Goal: Book appointment/travel/reservation

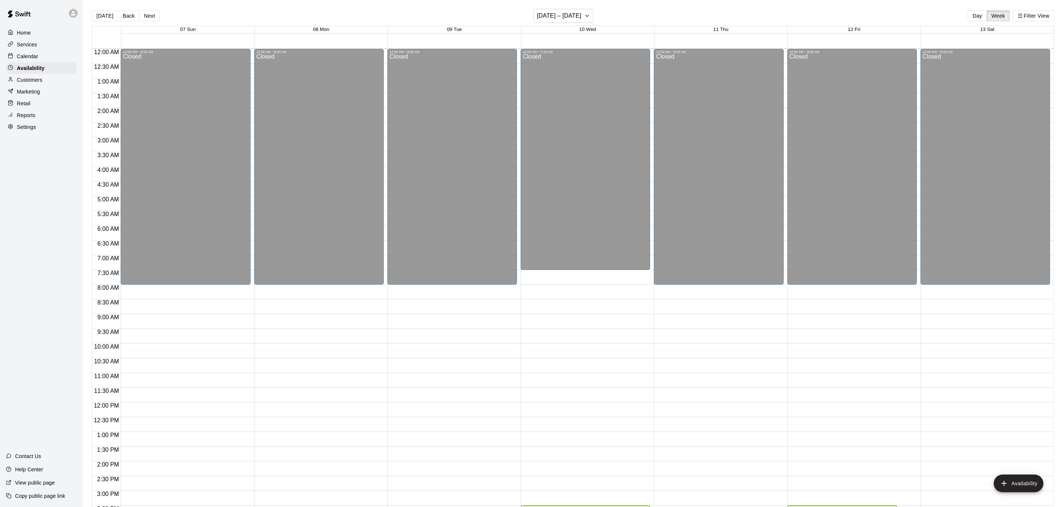
scroll to position [240, 0]
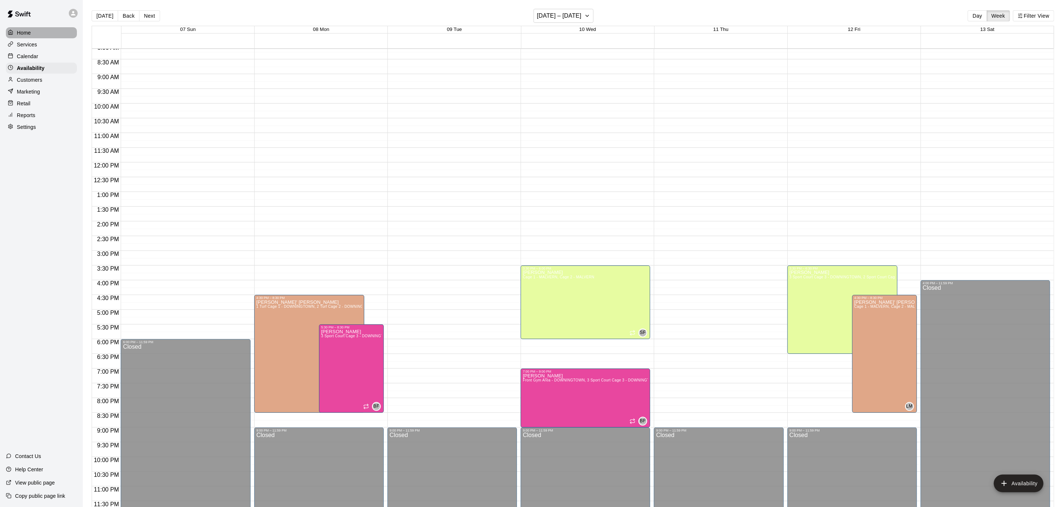
click at [34, 32] on div "Home" at bounding box center [41, 32] width 71 height 11
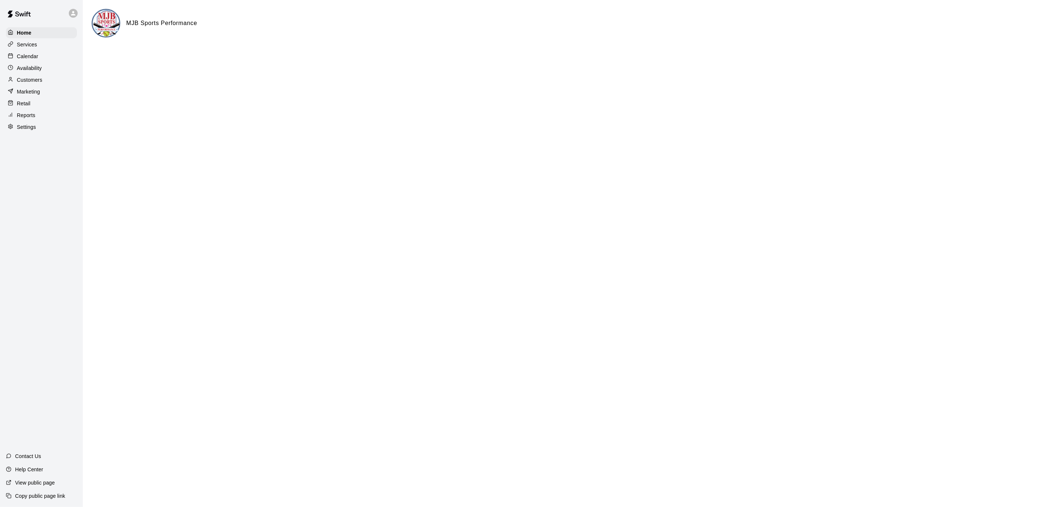
click at [25, 54] on p "Calendar" at bounding box center [27, 56] width 21 height 7
click at [24, 54] on p "Calendar" at bounding box center [27, 56] width 21 height 7
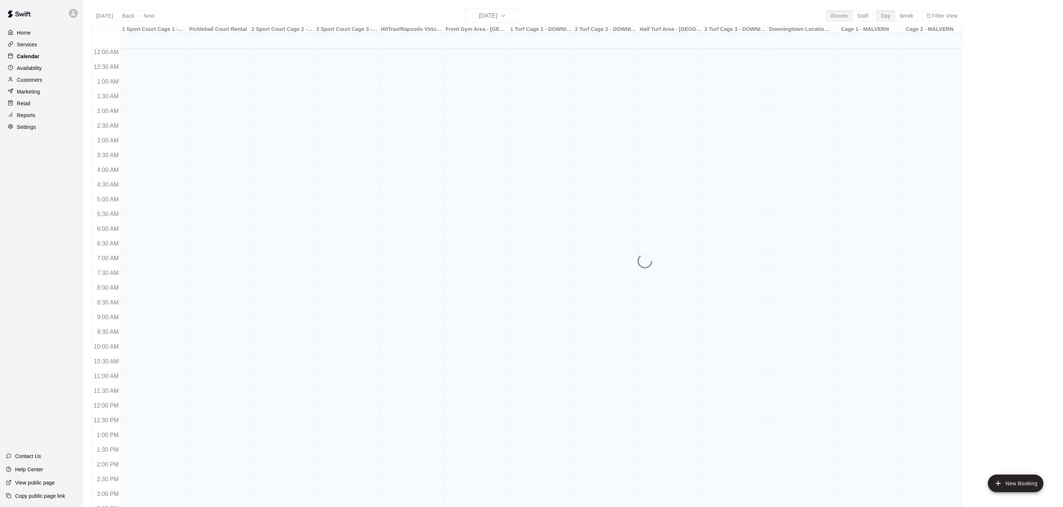
scroll to position [218, 0]
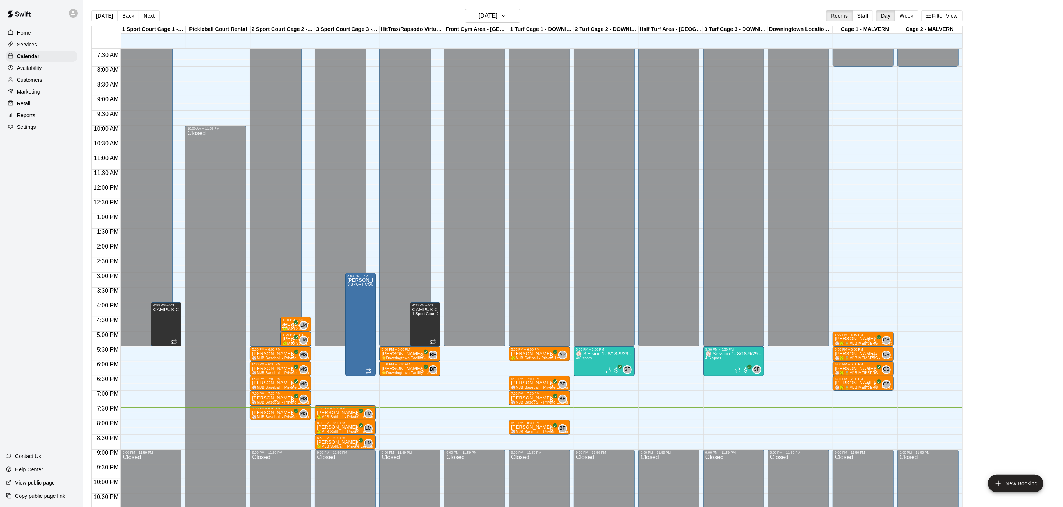
click at [149, 14] on button "Next" at bounding box center [149, 15] width 21 height 11
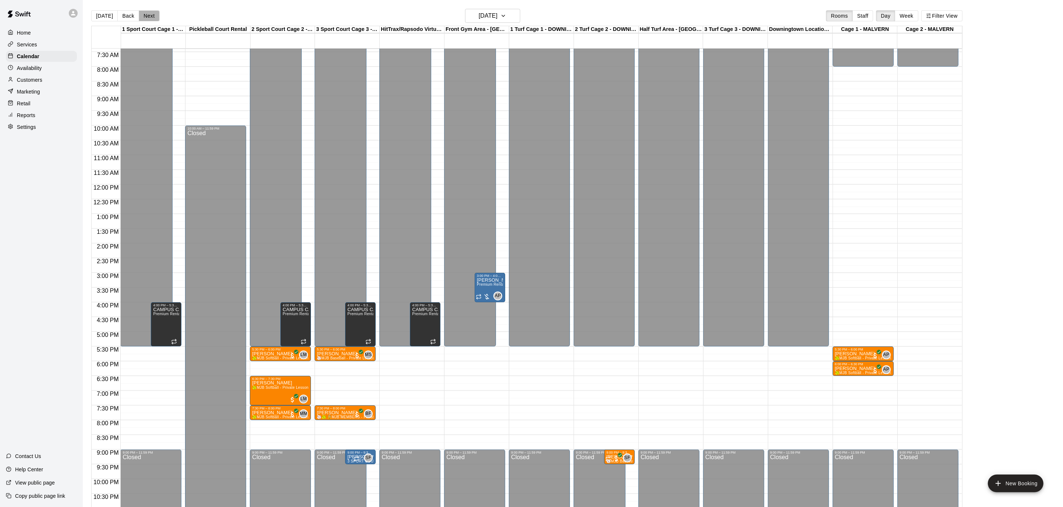
click at [149, 14] on button "Next" at bounding box center [149, 15] width 21 height 11
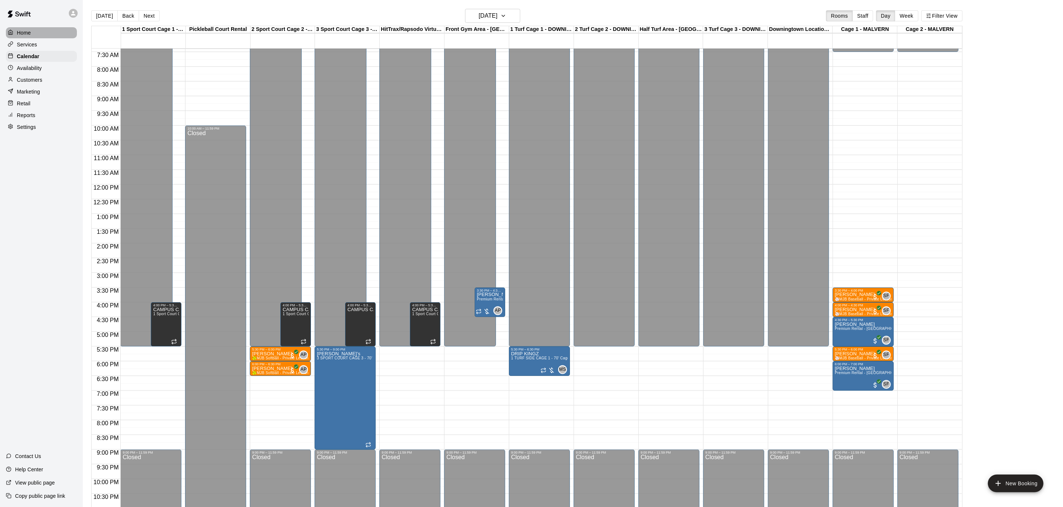
click at [50, 36] on div "Home" at bounding box center [41, 32] width 71 height 11
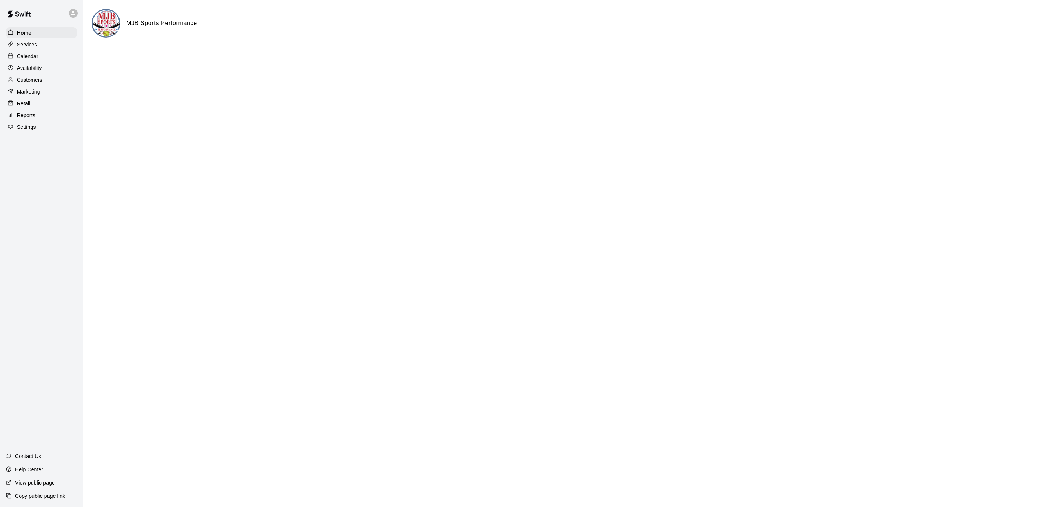
click at [41, 53] on div "Calendar" at bounding box center [41, 56] width 71 height 11
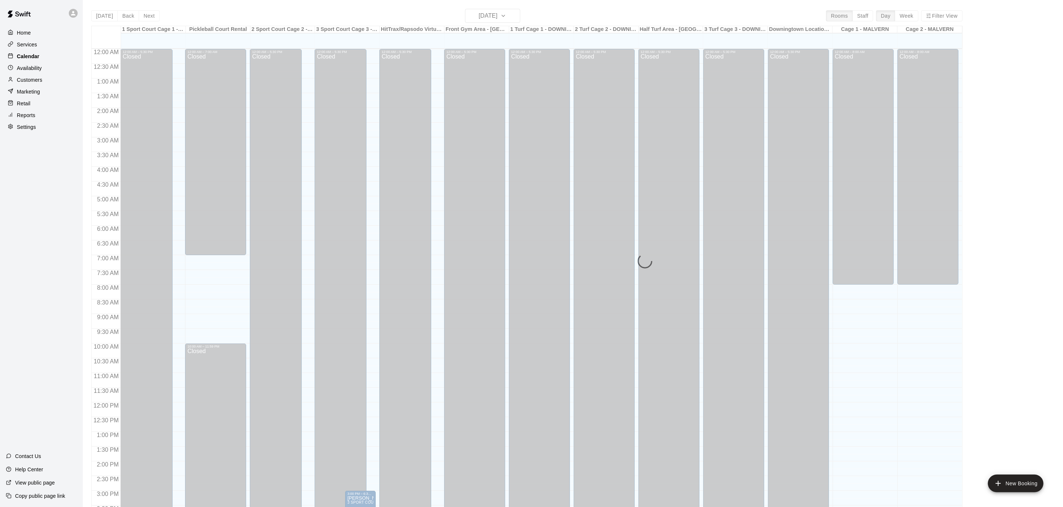
scroll to position [218, 0]
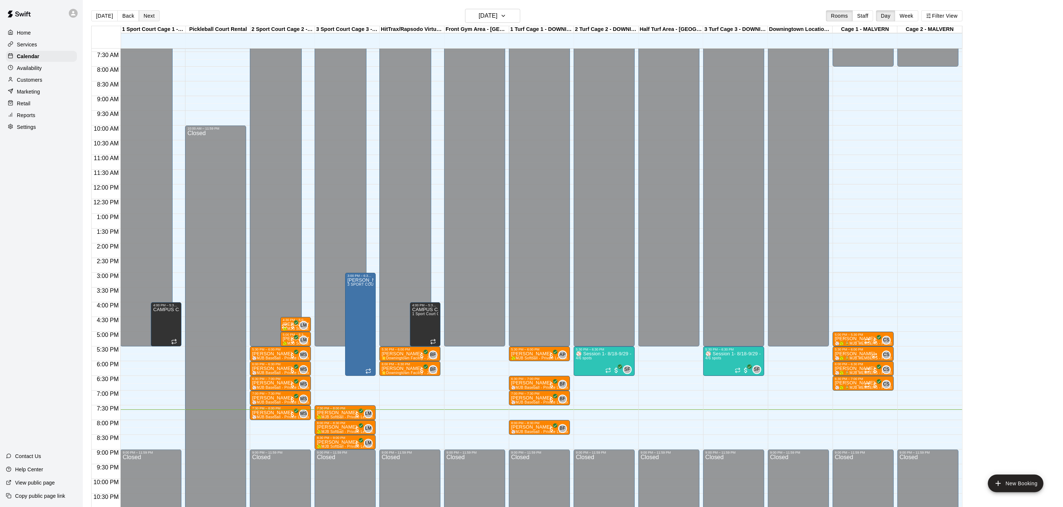
click at [141, 15] on button "Next" at bounding box center [149, 15] width 21 height 11
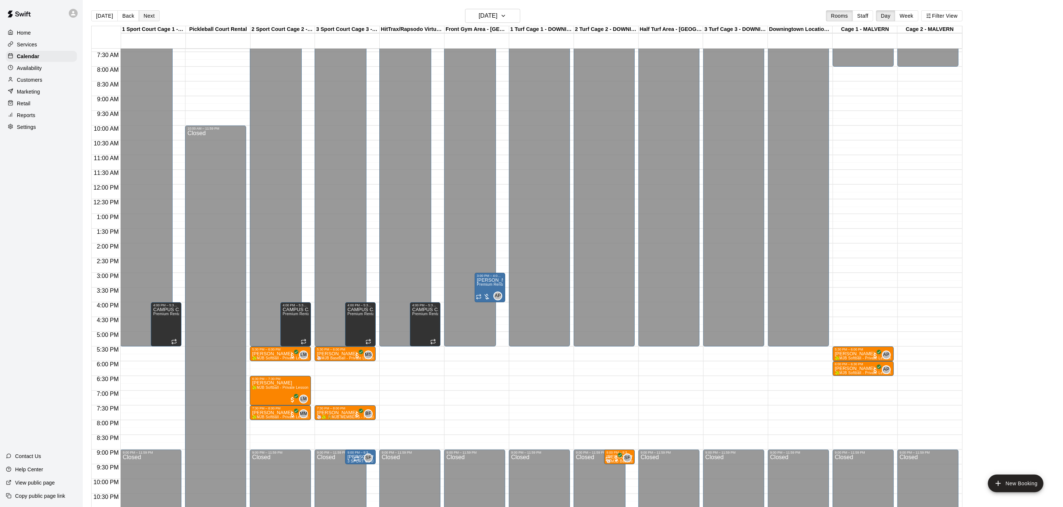
click at [141, 15] on button "Next" at bounding box center [149, 15] width 21 height 11
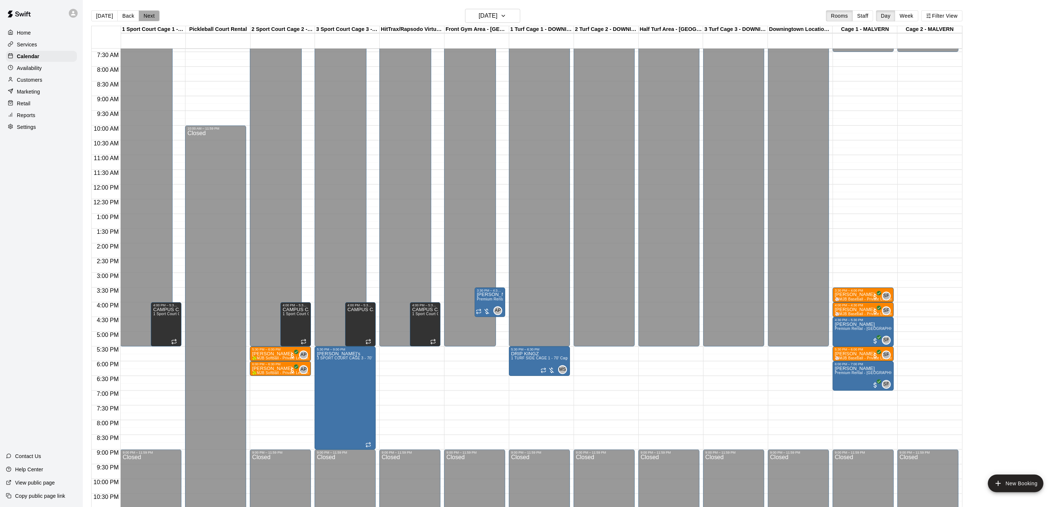
click at [141, 15] on button "Next" at bounding box center [149, 15] width 21 height 11
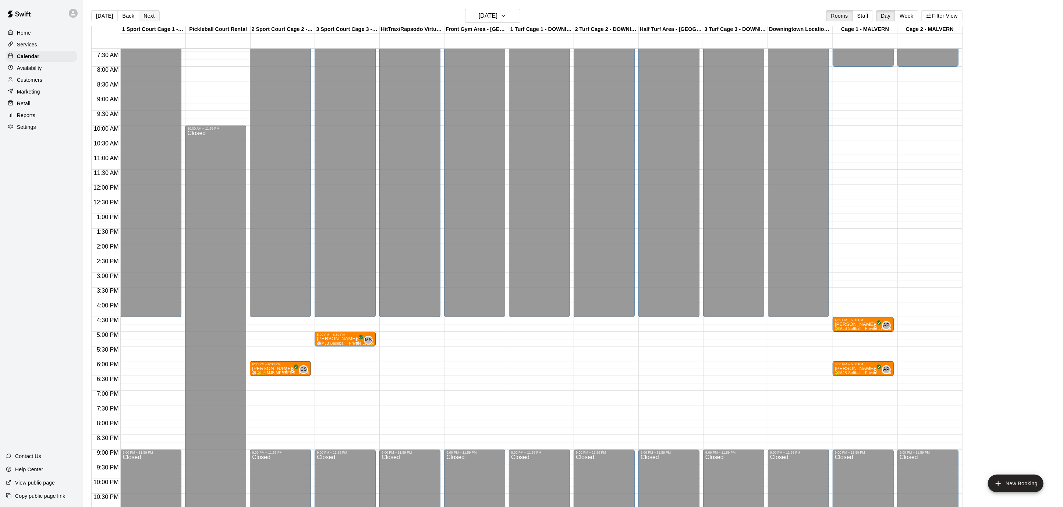
click at [141, 15] on button "Next" at bounding box center [149, 15] width 21 height 11
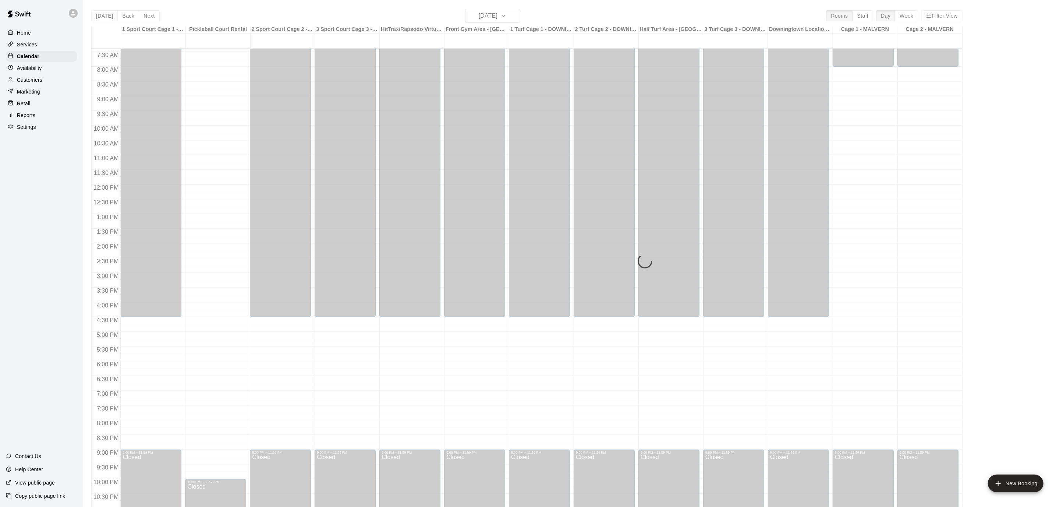
click at [47, 47] on div "Services" at bounding box center [41, 44] width 71 height 11
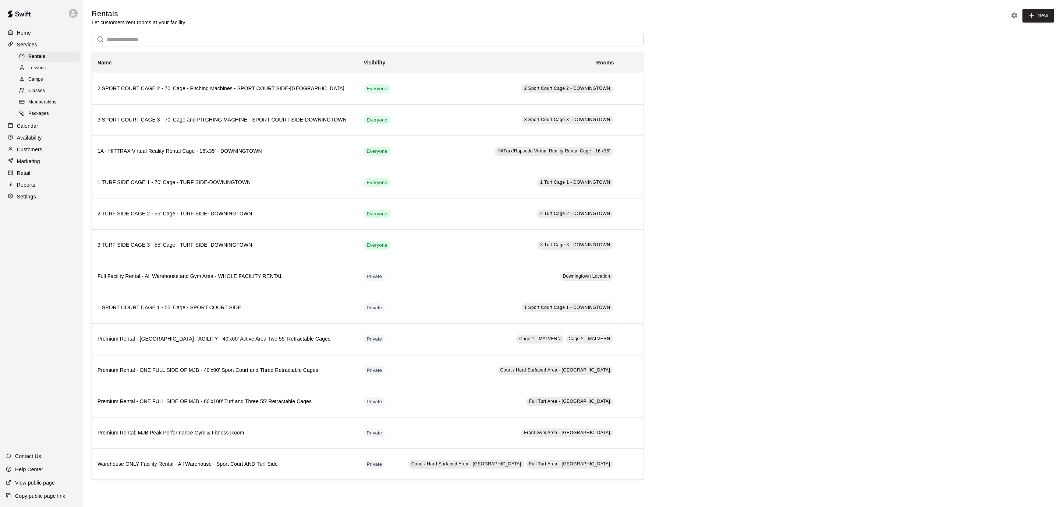
click at [40, 94] on div "Classes" at bounding box center [49, 91] width 62 height 10
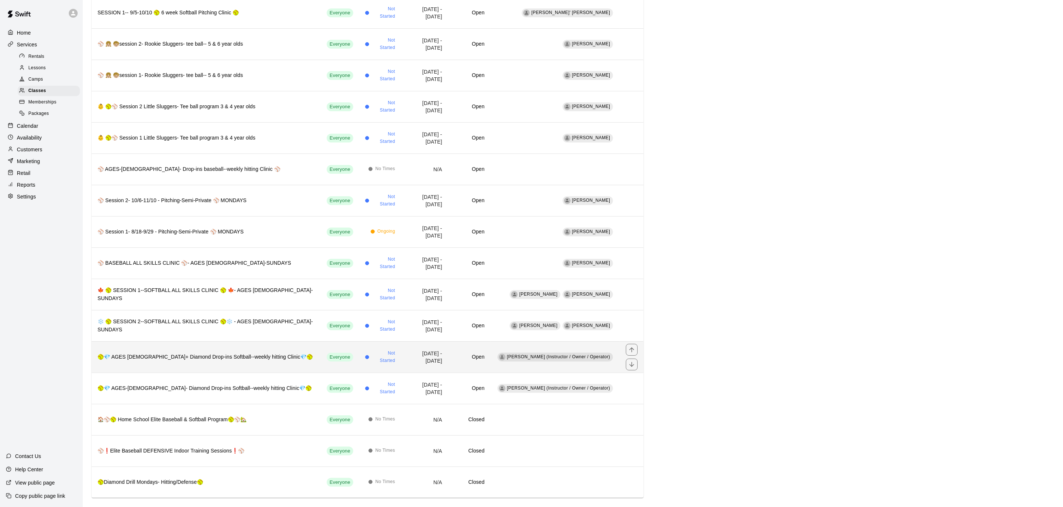
scroll to position [131, 0]
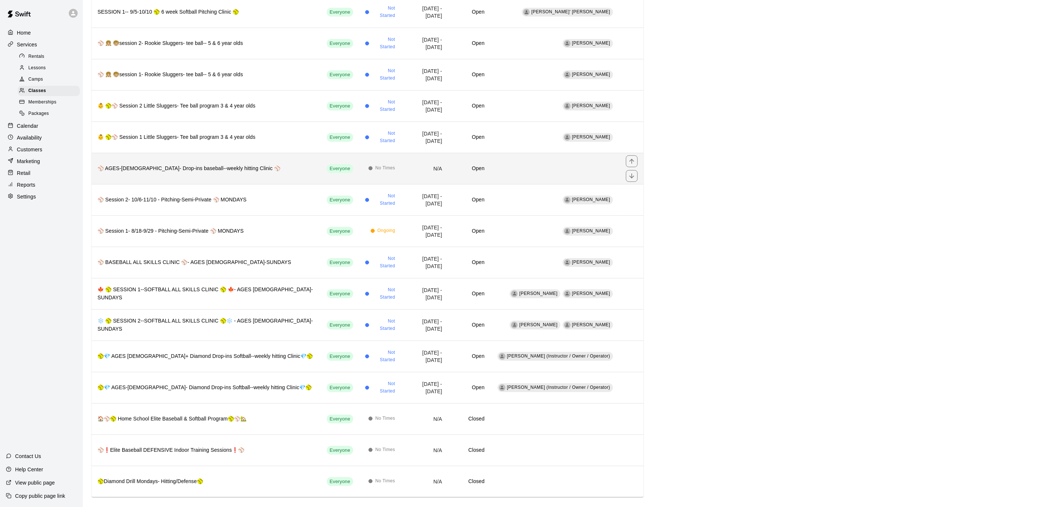
click at [257, 169] on th "⚾️ AGES-[DEMOGRAPHIC_DATA]- Drop-ins baseball--weekly hitting Clinic ⚾️" at bounding box center [206, 168] width 229 height 31
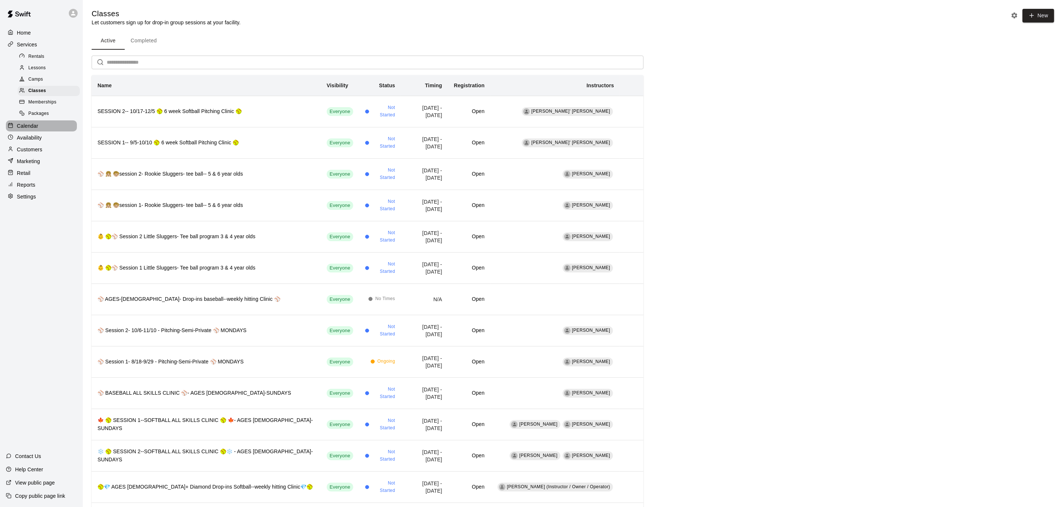
click at [26, 126] on p "Calendar" at bounding box center [27, 125] width 21 height 7
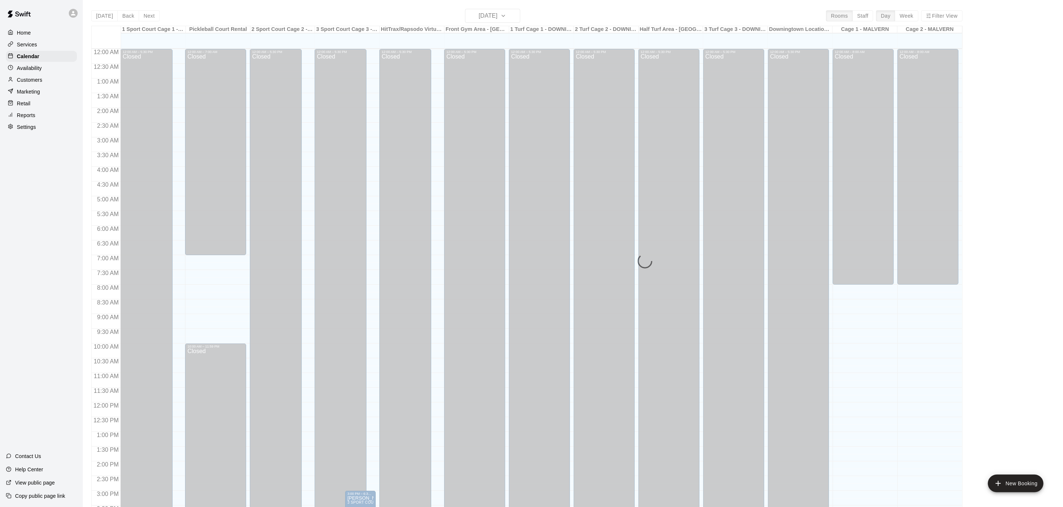
scroll to position [218, 0]
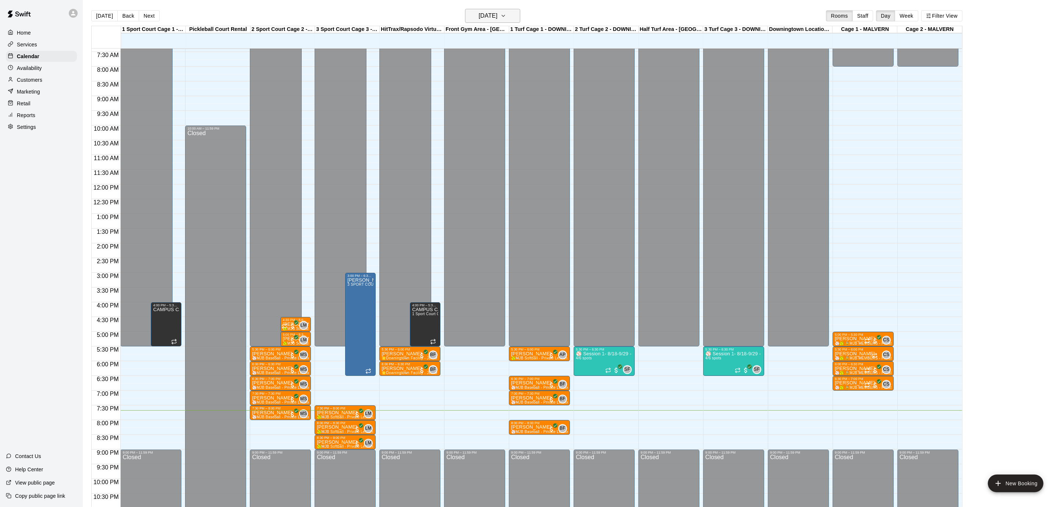
click at [506, 14] on icon "button" at bounding box center [503, 15] width 6 height 9
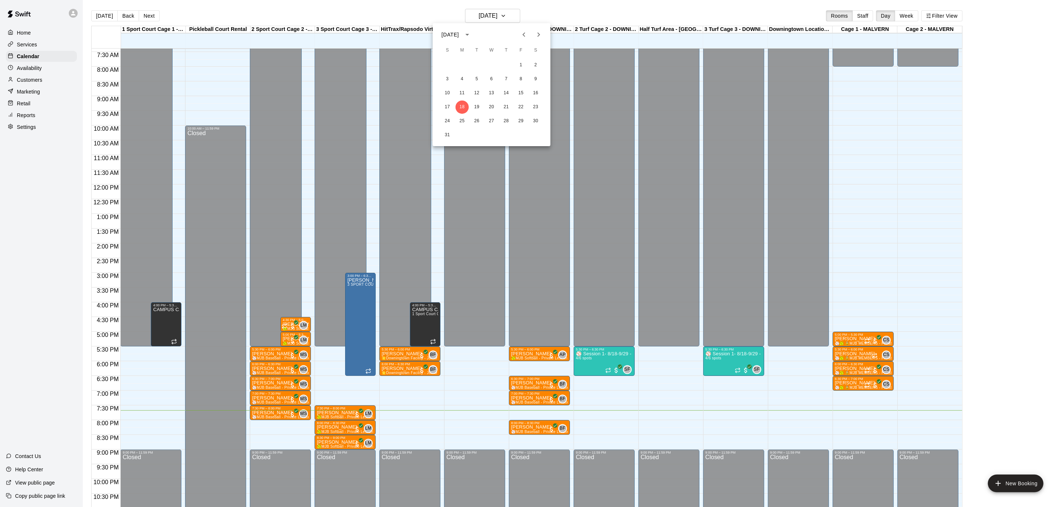
click at [537, 41] on button "Next month" at bounding box center [538, 34] width 15 height 15
click at [518, 91] on button "19" at bounding box center [520, 92] width 13 height 13
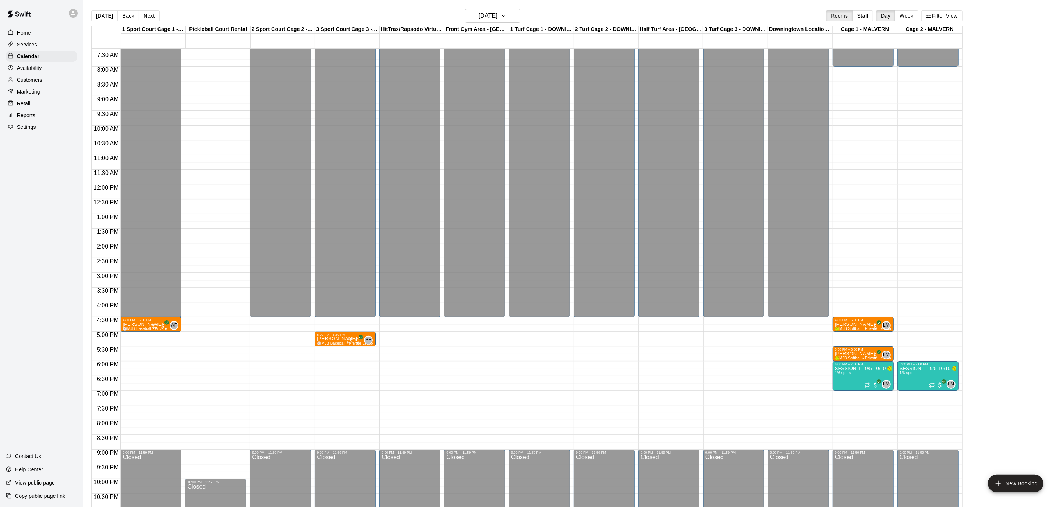
click at [540, 387] on div "12:00 AM – 4:30 PM Closed 9:00 PM – 11:59 PM Closed" at bounding box center [539, 184] width 61 height 706
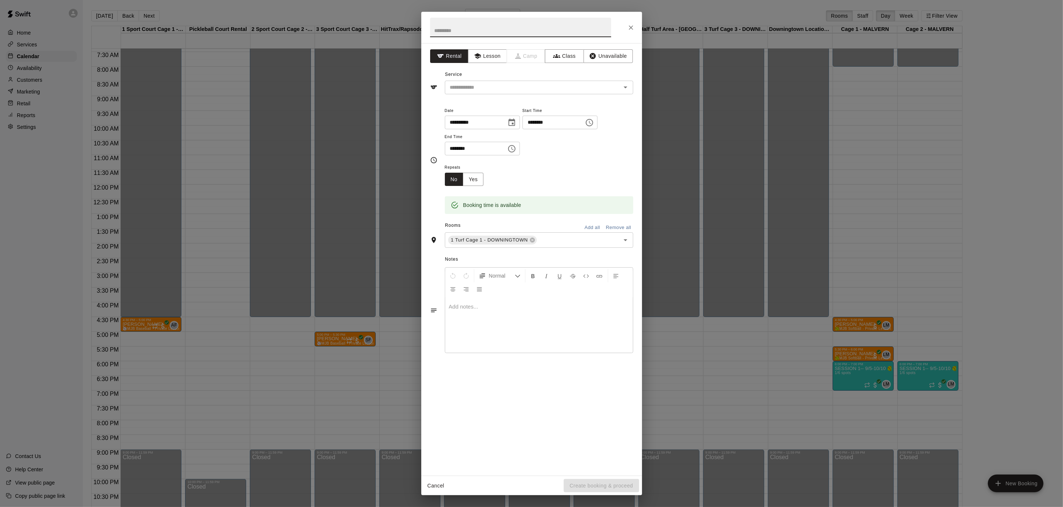
click at [594, 123] on icon "Choose time, selected time is 6:45 PM" at bounding box center [589, 122] width 9 height 9
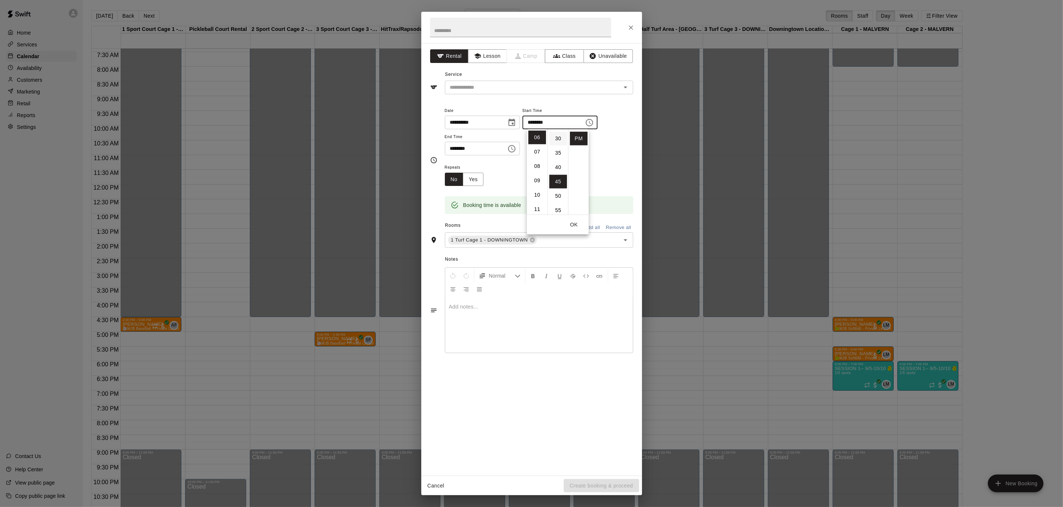
click at [556, 135] on li "30" at bounding box center [558, 139] width 18 height 14
type input "********"
click at [516, 148] on icon "Choose time, selected time is 7:15 PM" at bounding box center [511, 148] width 9 height 9
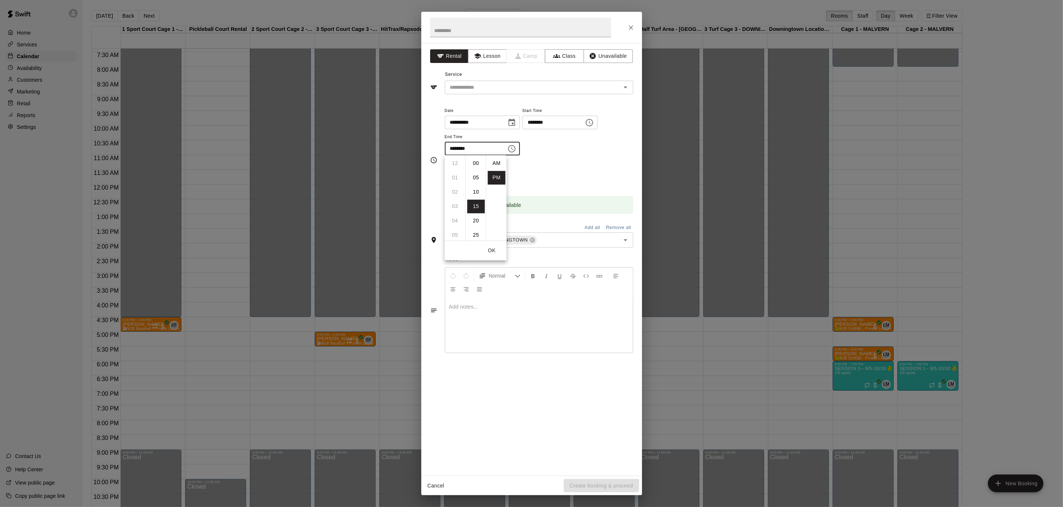
scroll to position [13, 0]
click at [454, 176] on li "08" at bounding box center [455, 178] width 18 height 14
click at [474, 209] on li "30" at bounding box center [476, 206] width 18 height 14
type input "********"
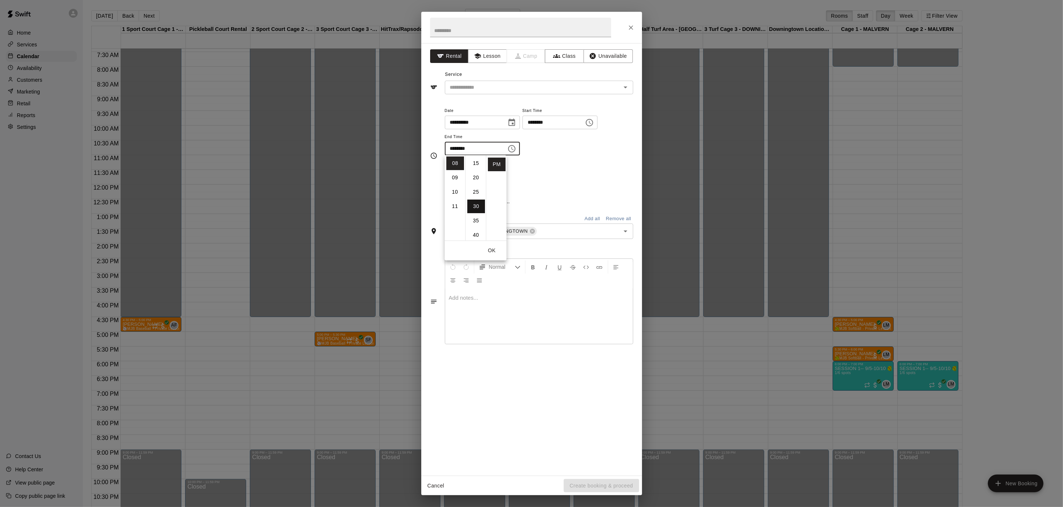
scroll to position [86, 0]
click at [510, 28] on input "text" at bounding box center [520, 28] width 181 height 20
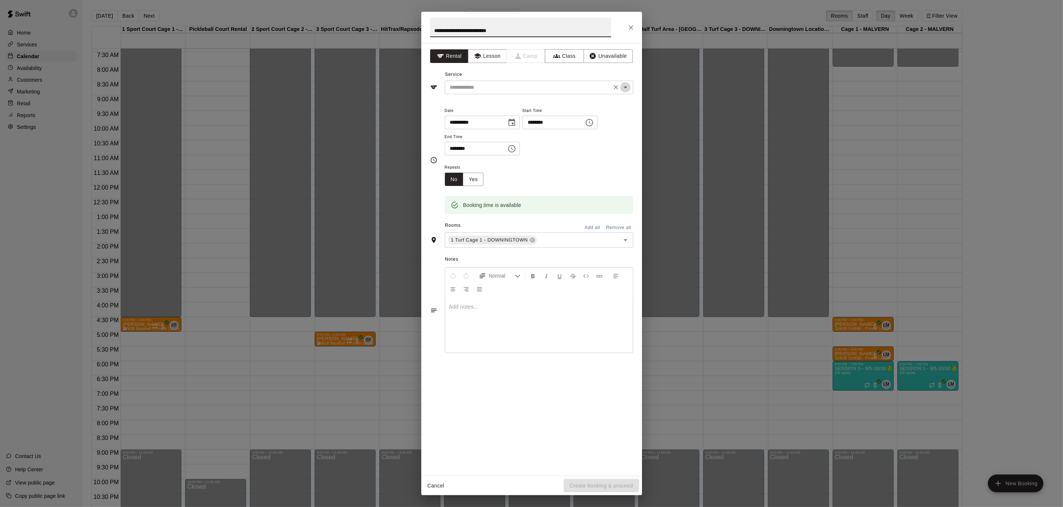
click at [625, 86] on icon "Open" at bounding box center [626, 87] width 4 height 2
type input "**********"
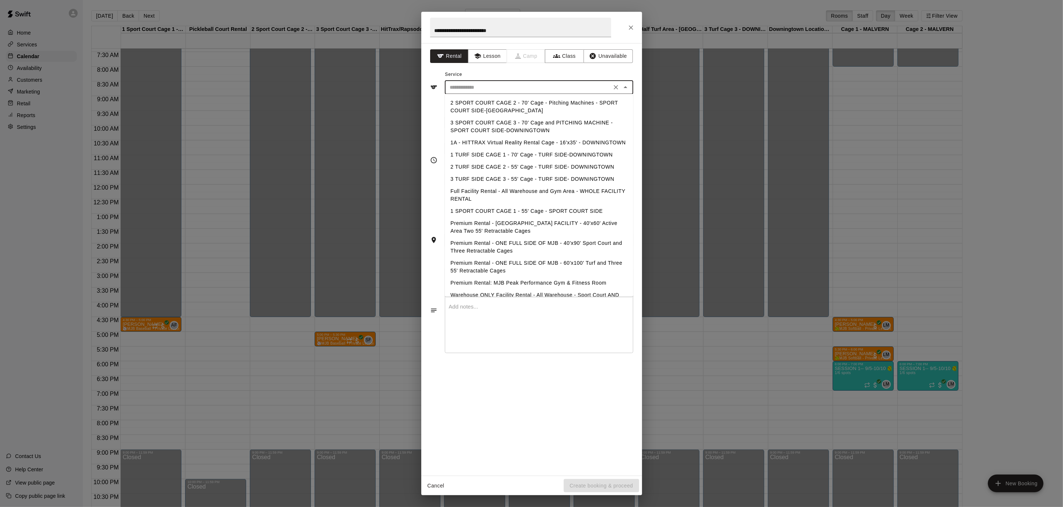
click at [608, 263] on li "Premium Rental - ONE FULL SIDE OF MJB - 60'x100' Turf and Three 55' Retractable…" at bounding box center [539, 267] width 188 height 20
type input "**********"
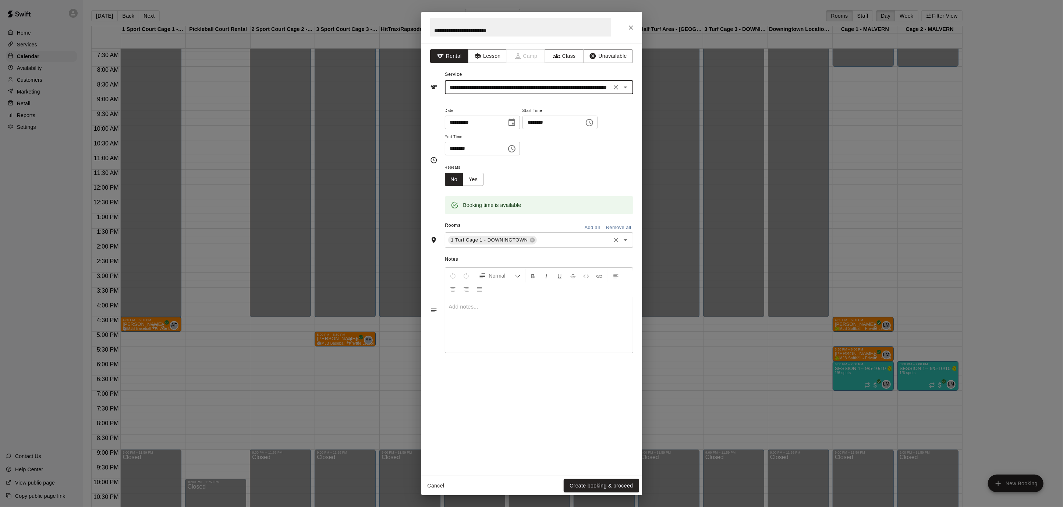
click at [628, 240] on icon "Open" at bounding box center [625, 239] width 9 height 9
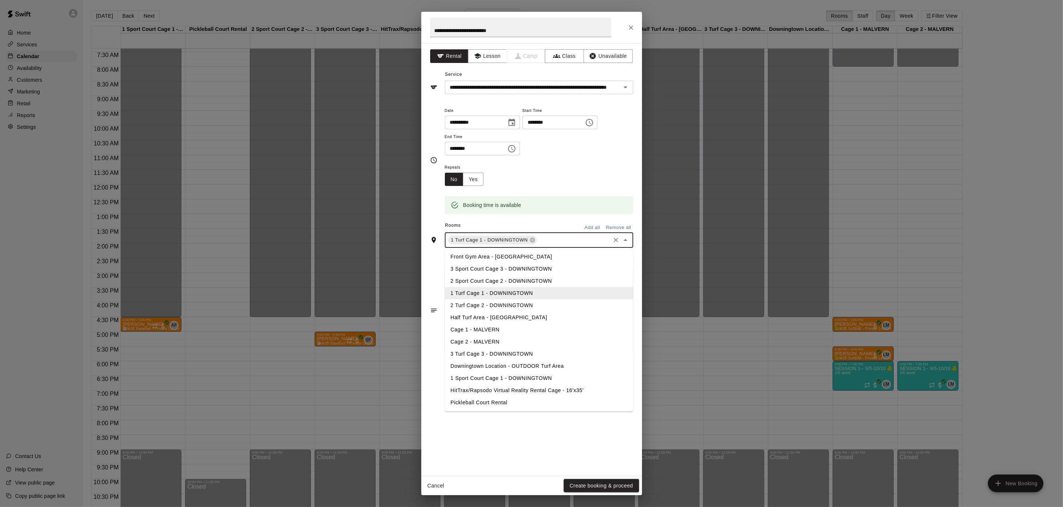
click at [514, 307] on li "2 Turf Cage 2 - DOWNINGTOWN" at bounding box center [539, 305] width 188 height 12
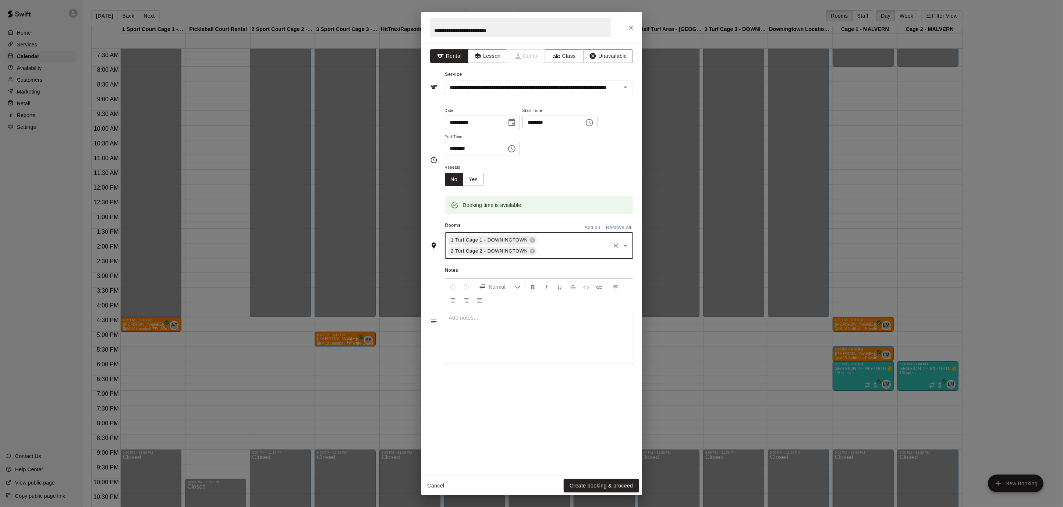
click at [626, 245] on icon "Open" at bounding box center [626, 246] width 4 height 2
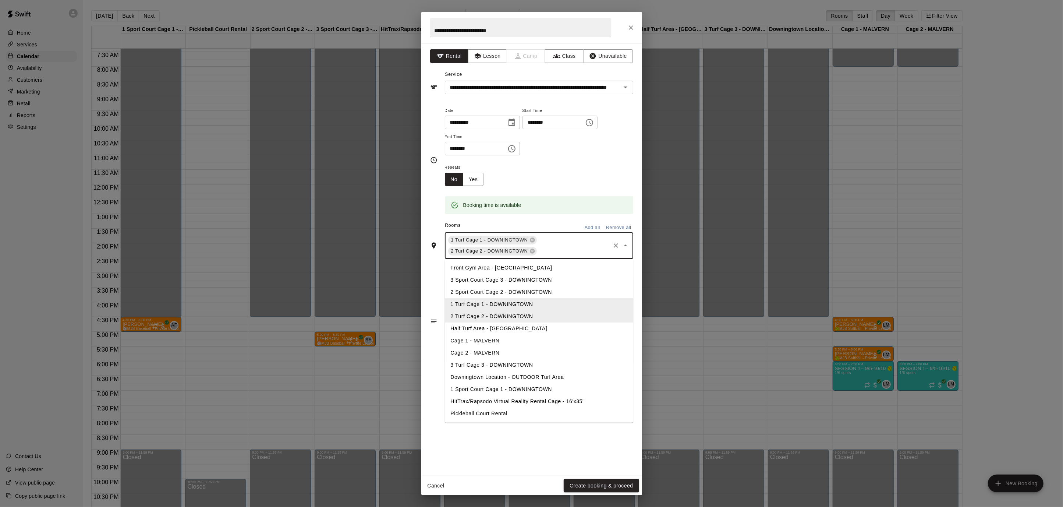
click at [571, 362] on li "3 Turf Cage 3 - DOWNINGTOWN" at bounding box center [539, 365] width 188 height 12
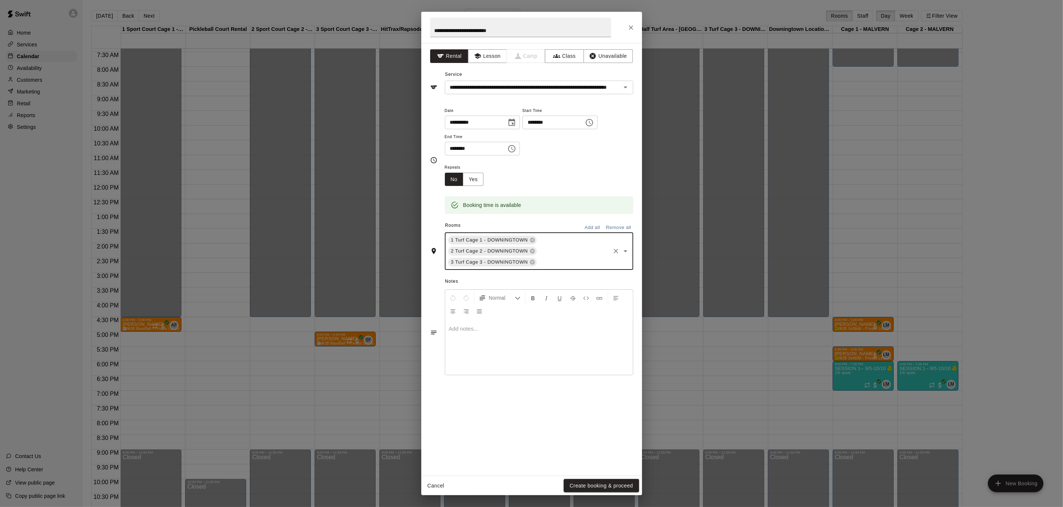
click at [630, 247] on div "1 Turf Cage 1 - DOWNINGTOWN 2 Turf Cage 2 - DOWNINGTOWN 3 Turf Cage 3 - DOWNING…" at bounding box center [539, 251] width 188 height 38
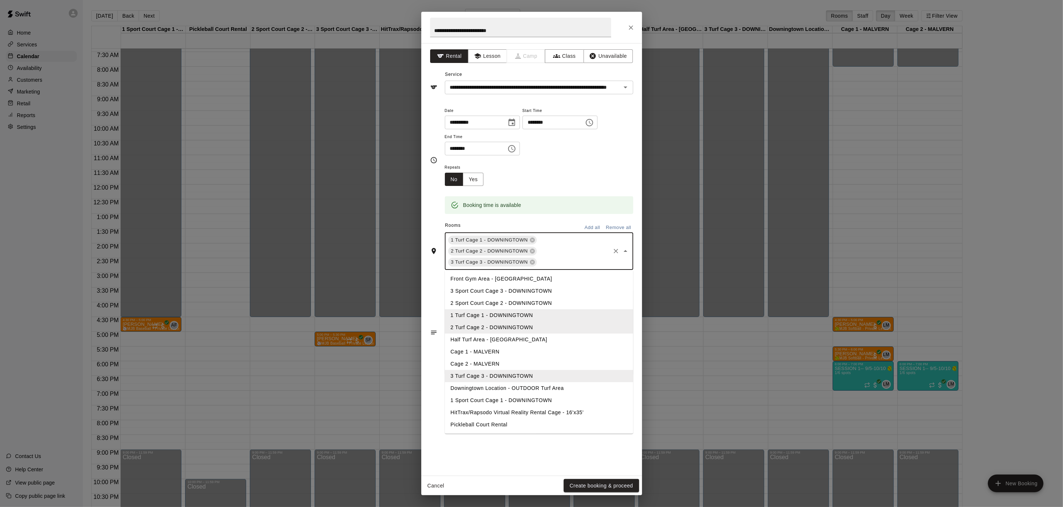
click at [532, 339] on li "Half Turf Area - [GEOGRAPHIC_DATA]" at bounding box center [539, 339] width 188 height 12
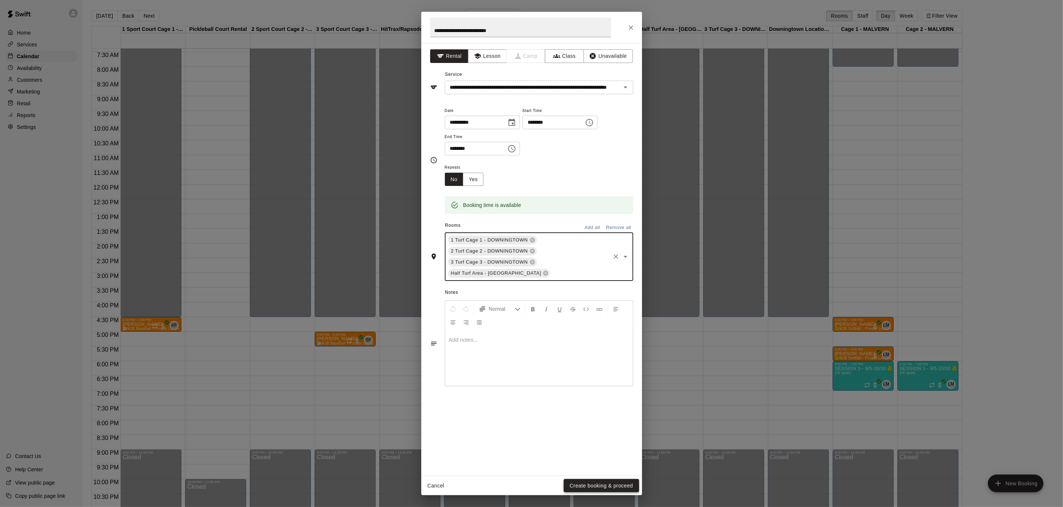
click at [615, 490] on button "Create booking & proceed" at bounding box center [601, 486] width 75 height 14
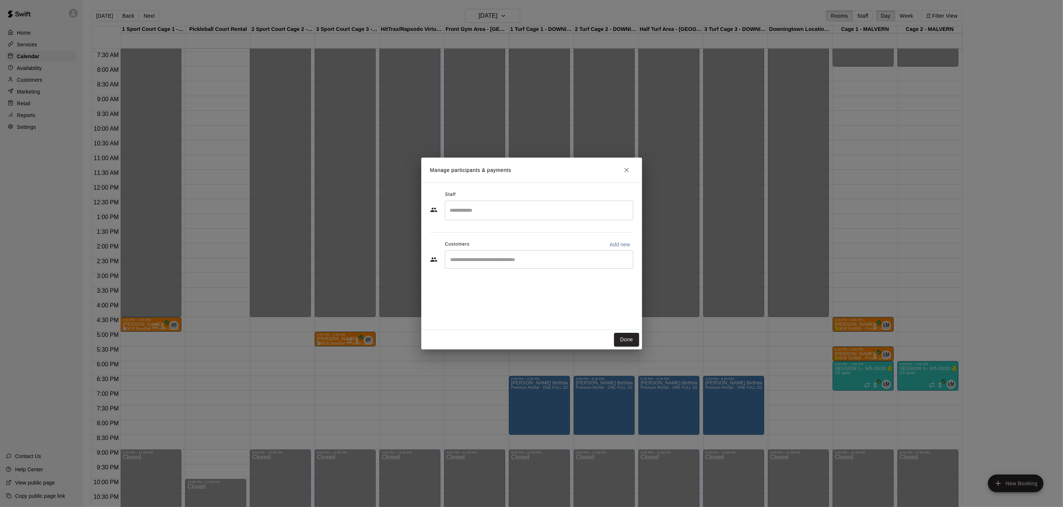
click at [478, 211] on input "Search staff" at bounding box center [539, 210] width 182 height 13
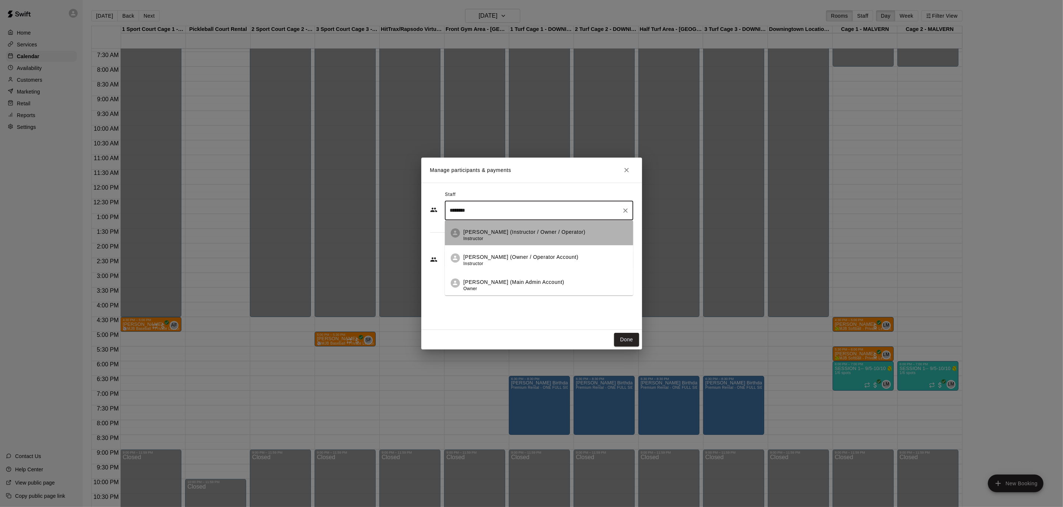
click at [503, 227] on li "[PERSON_NAME] (Instructor / Owner / Operator) Instructor" at bounding box center [539, 232] width 188 height 25
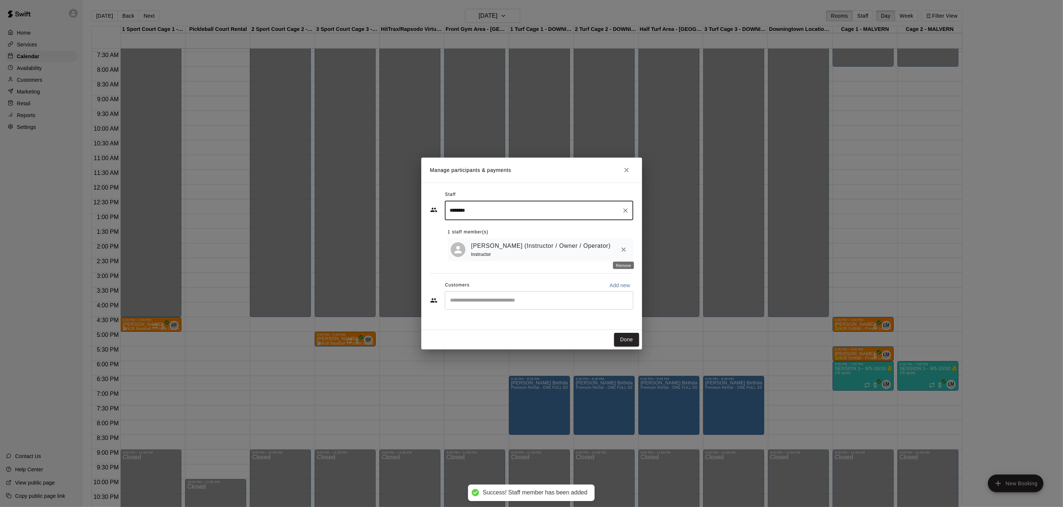
type input "********"
click at [623, 244] on button "Remove" at bounding box center [623, 249] width 13 height 13
click at [620, 287] on p "Add new" at bounding box center [620, 284] width 21 height 7
select select "**"
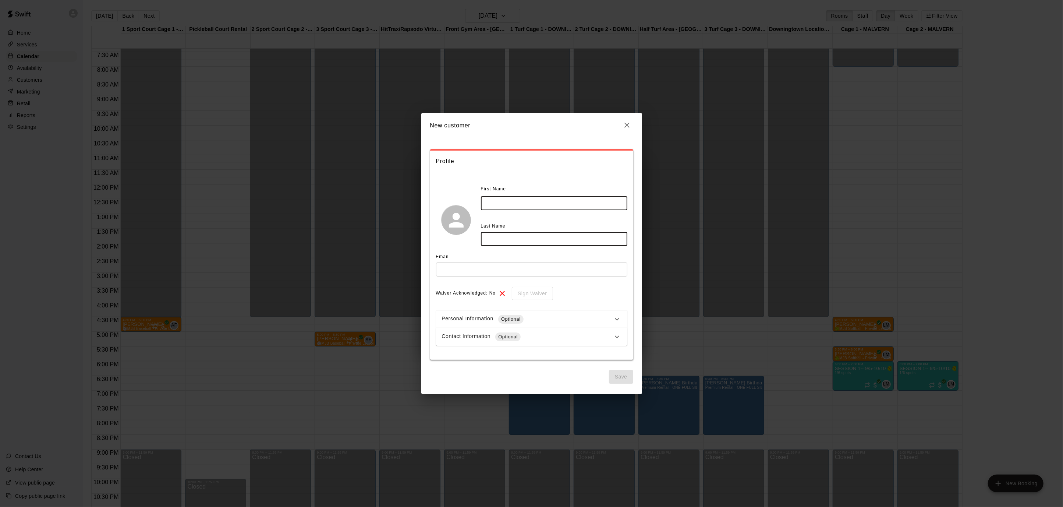
click at [552, 203] on input "text" at bounding box center [554, 203] width 146 height 14
type input "*****"
type input "*********"
click at [545, 272] on input "text" at bounding box center [531, 269] width 191 height 14
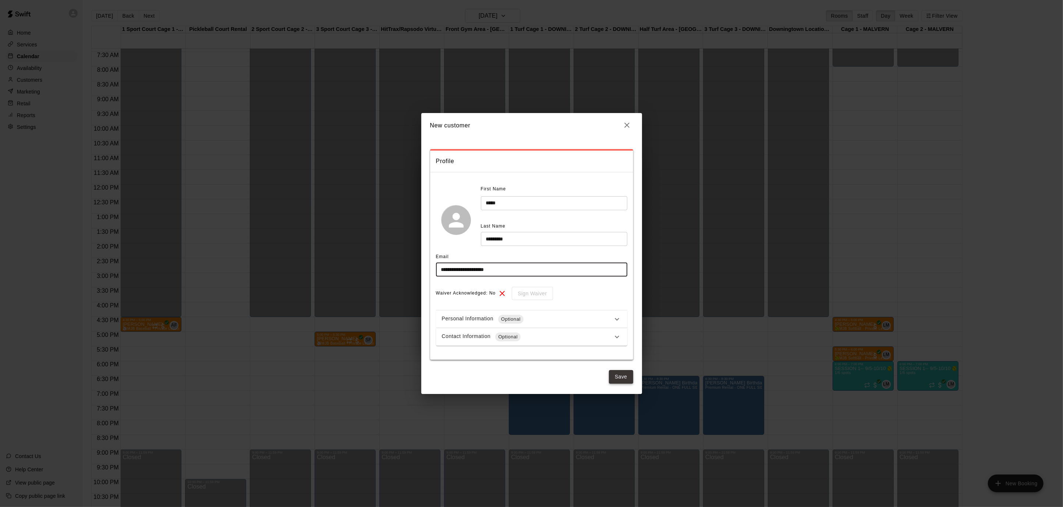
type input "**********"
click at [621, 378] on button "Save" at bounding box center [621, 377] width 24 height 14
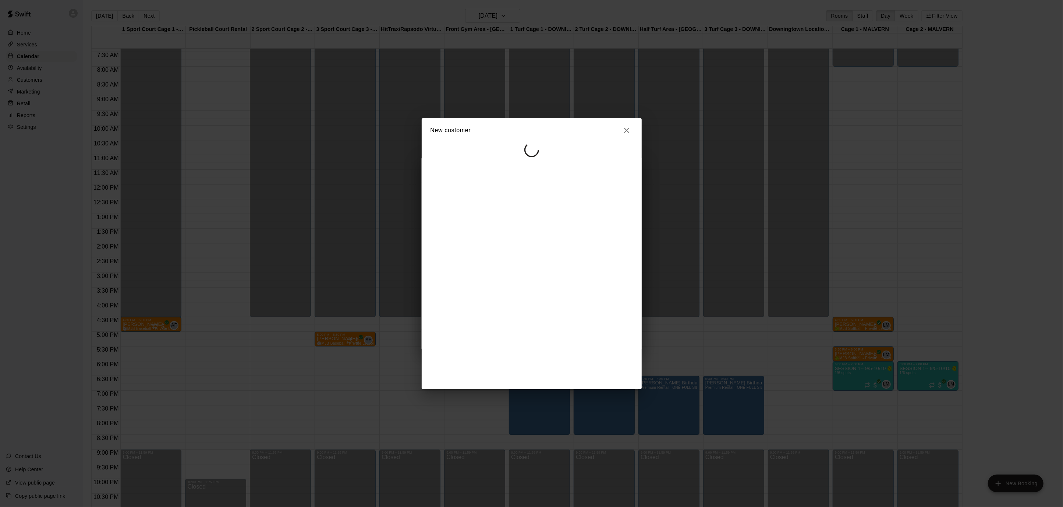
select select "**"
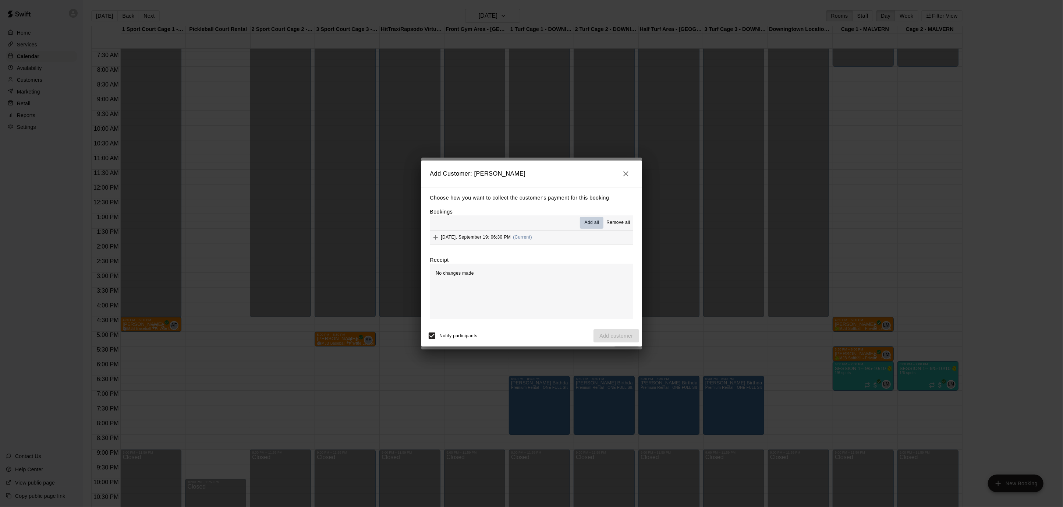
click at [594, 222] on span "Add all" at bounding box center [592, 222] width 15 height 7
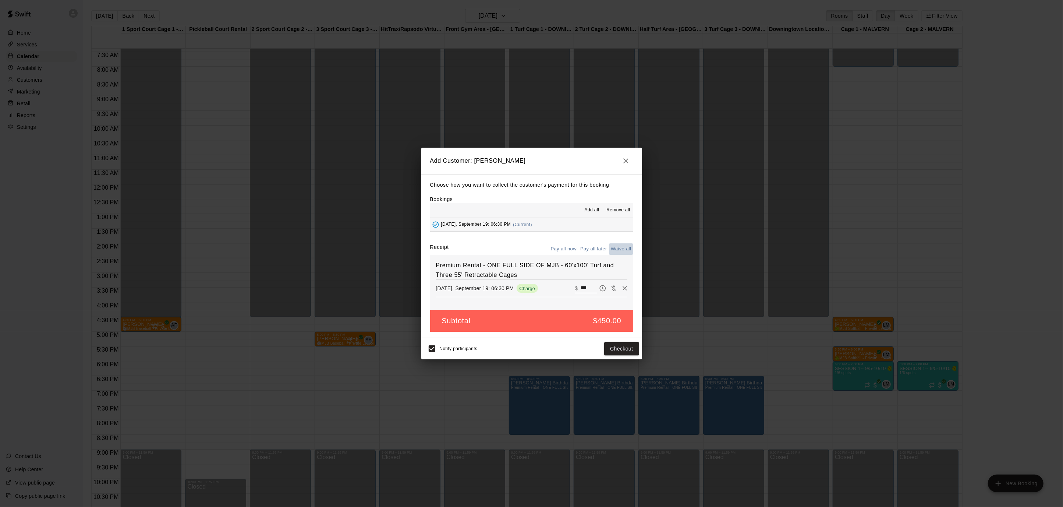
click at [626, 248] on button "Waive all" at bounding box center [621, 248] width 24 height 11
type input "*"
click at [623, 352] on button "Add customer" at bounding box center [615, 349] width 45 height 14
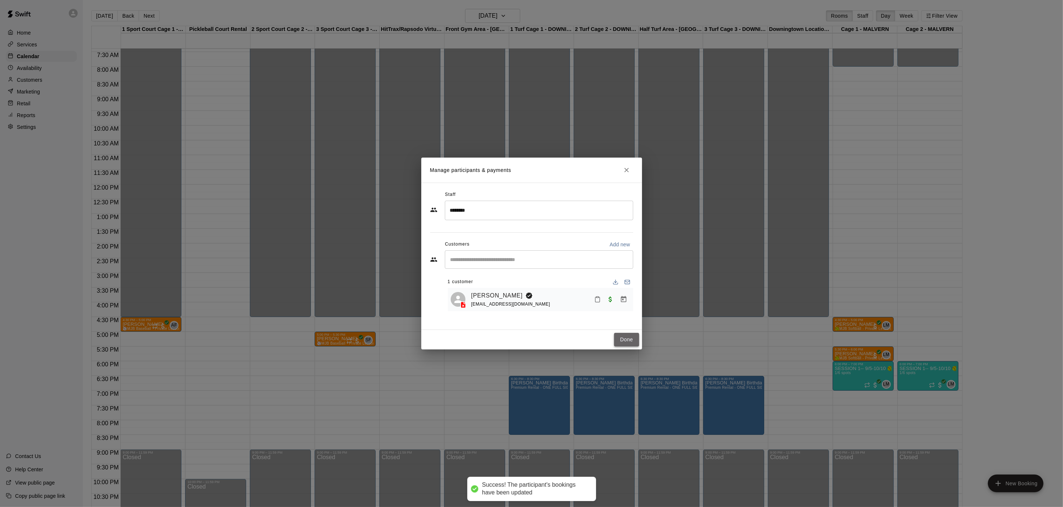
click at [621, 339] on button "Done" at bounding box center [626, 340] width 25 height 14
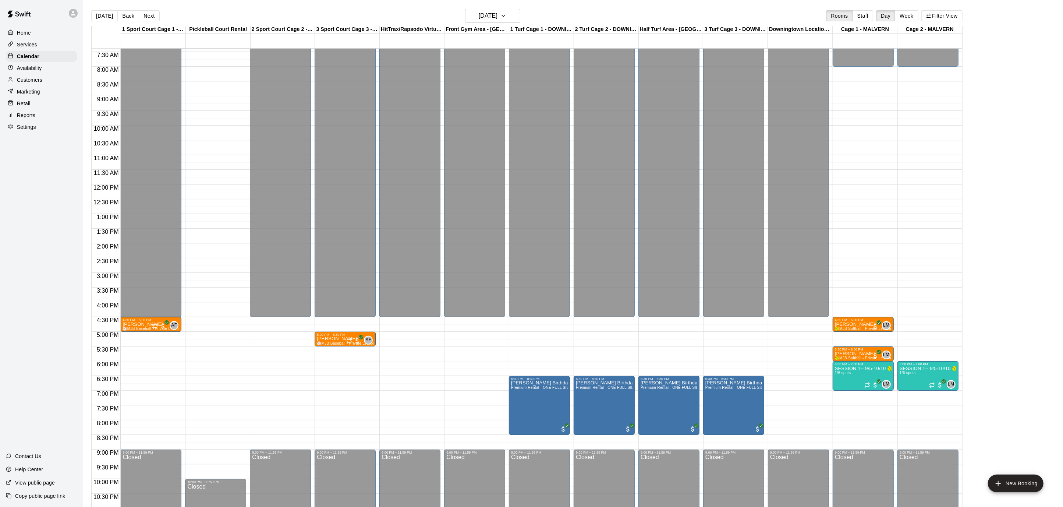
click at [39, 32] on div "Home" at bounding box center [41, 32] width 71 height 11
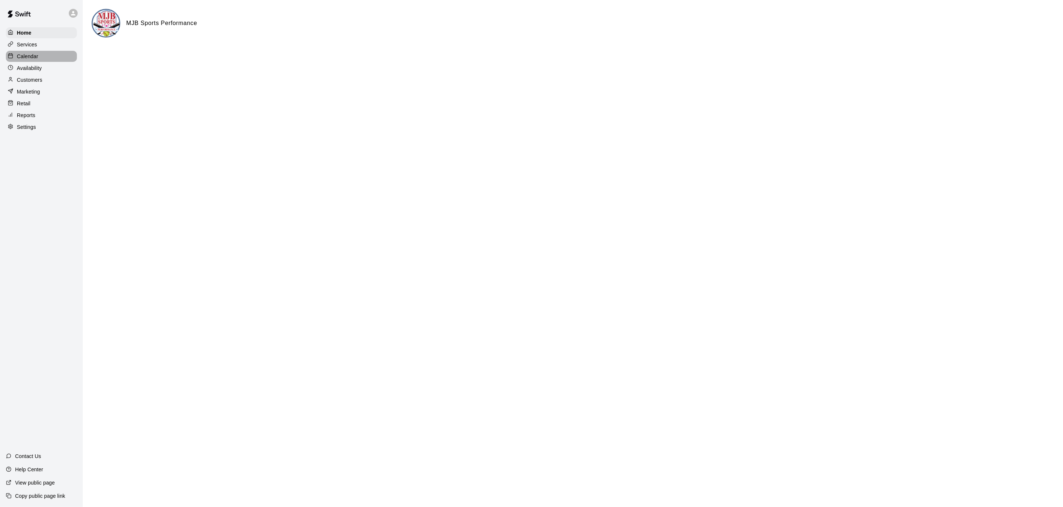
click at [36, 54] on p "Calendar" at bounding box center [27, 56] width 21 height 7
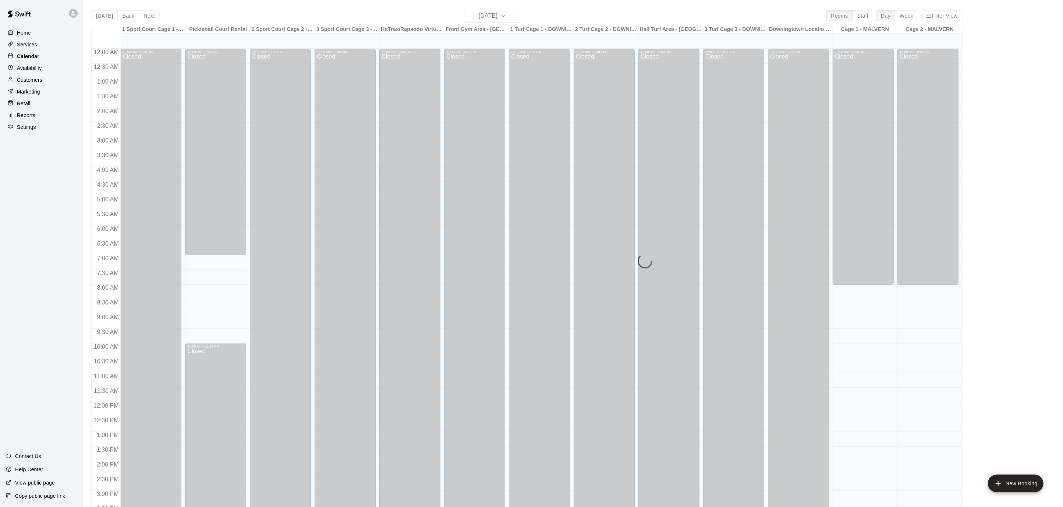
scroll to position [218, 0]
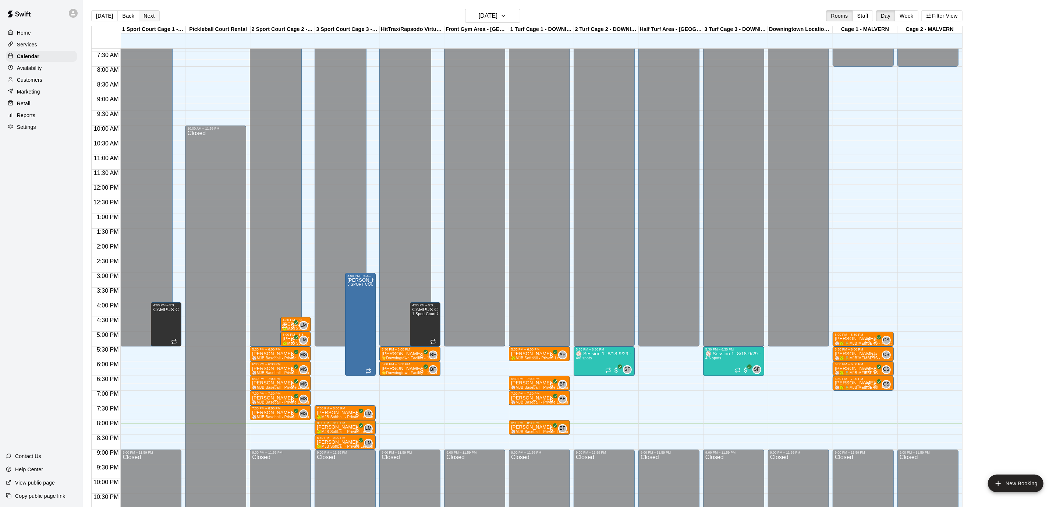
click at [150, 10] on button "Next" at bounding box center [149, 15] width 21 height 11
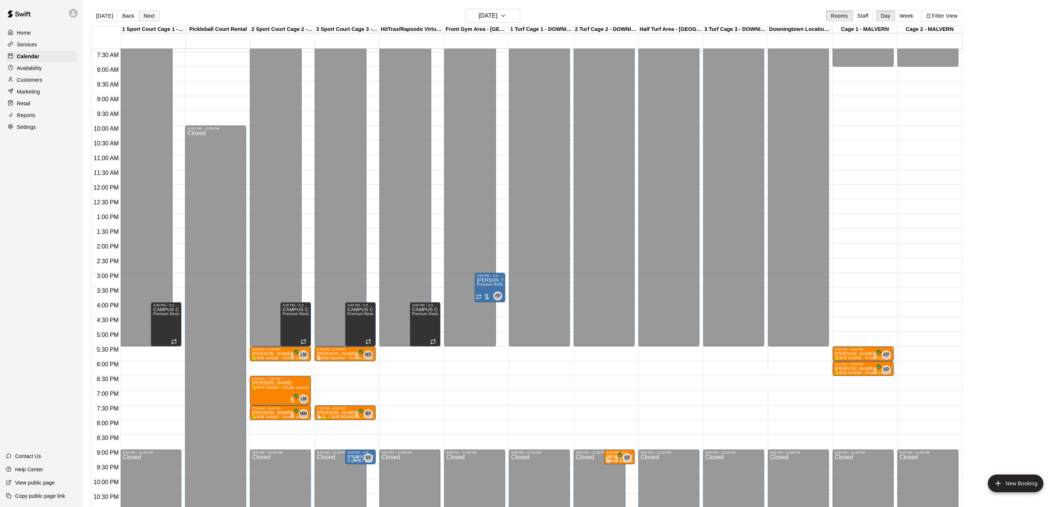
click at [150, 10] on button "Next" at bounding box center [149, 15] width 21 height 11
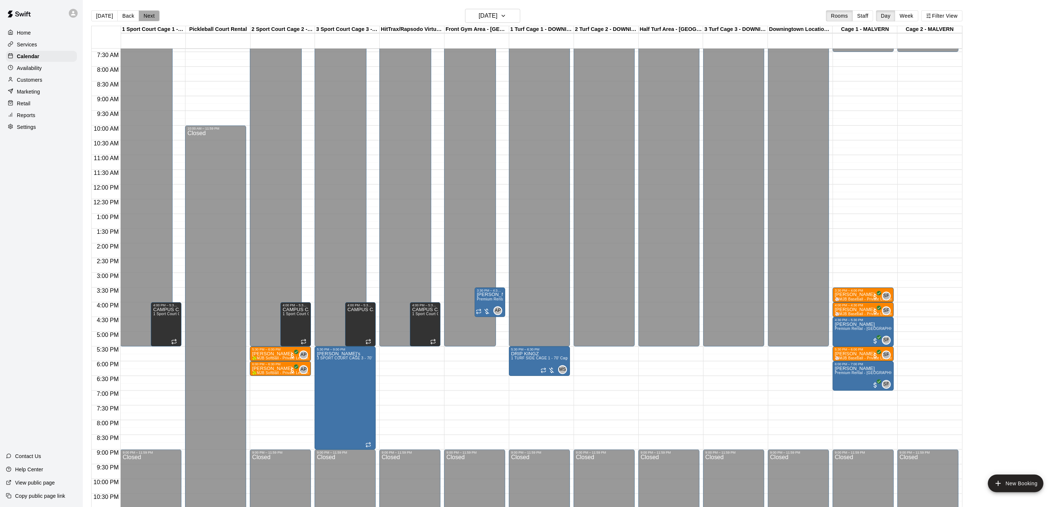
click at [150, 10] on button "Next" at bounding box center [149, 15] width 21 height 11
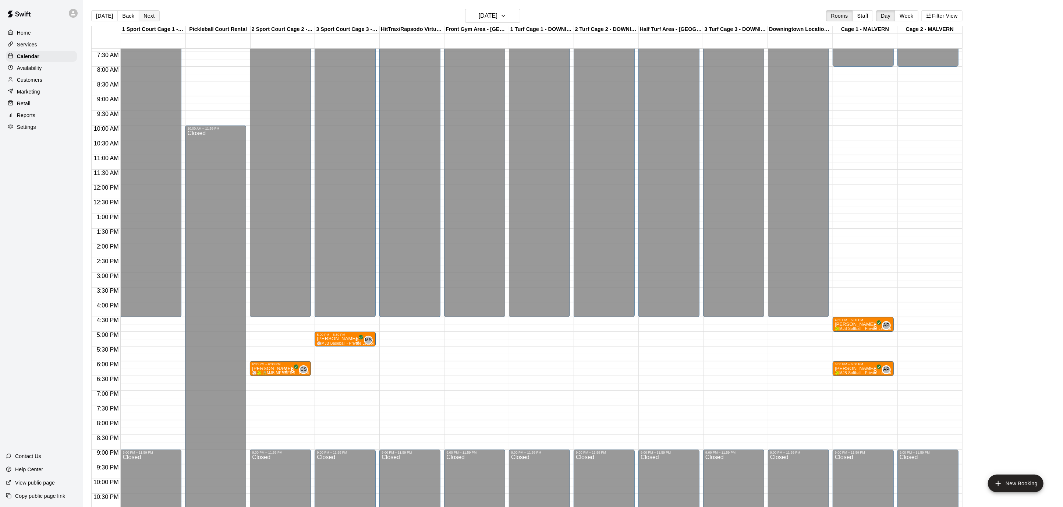
click at [150, 10] on button "Next" at bounding box center [149, 15] width 21 height 11
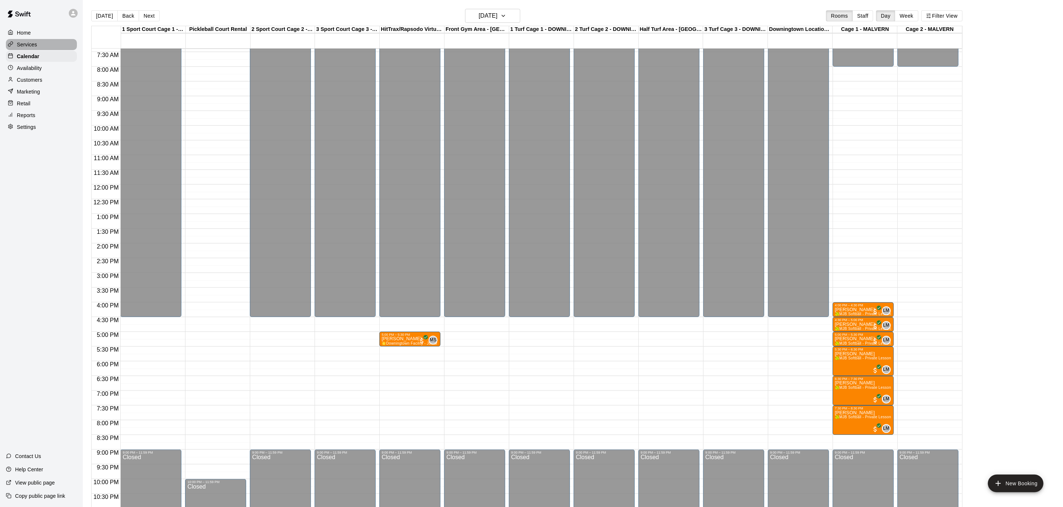
click at [41, 46] on div "Services" at bounding box center [41, 44] width 71 height 11
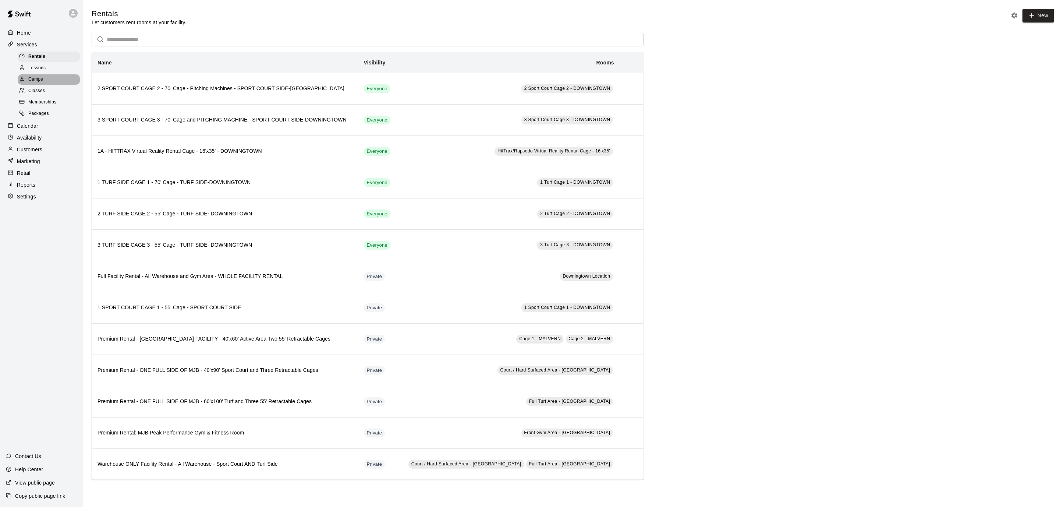
click at [43, 76] on div "Camps" at bounding box center [49, 79] width 62 height 10
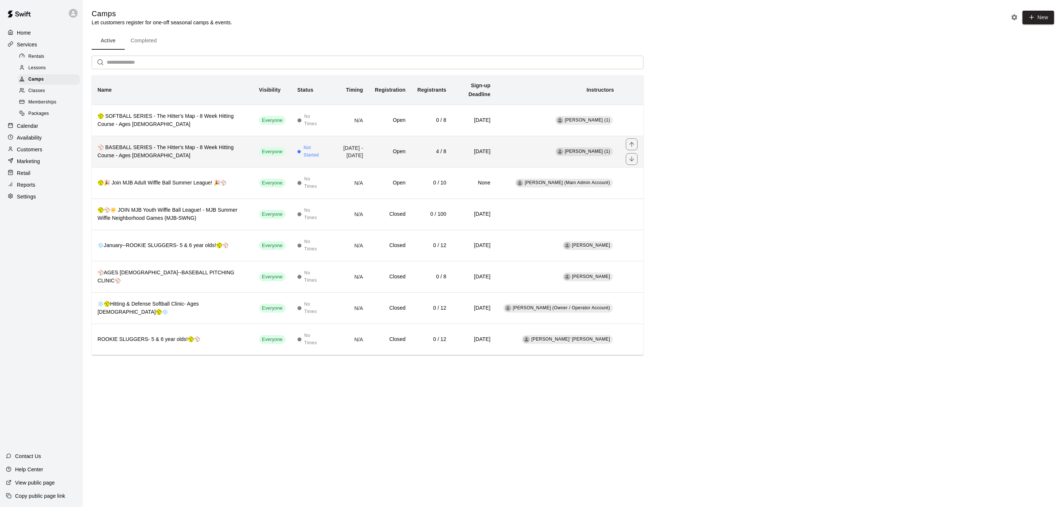
click at [168, 143] on h6 "⚾️ BASEBALL SERIES - The Hitter's Map - 8 Week Hitting Course - Ages [DEMOGRAPH…" at bounding box center [173, 151] width 150 height 16
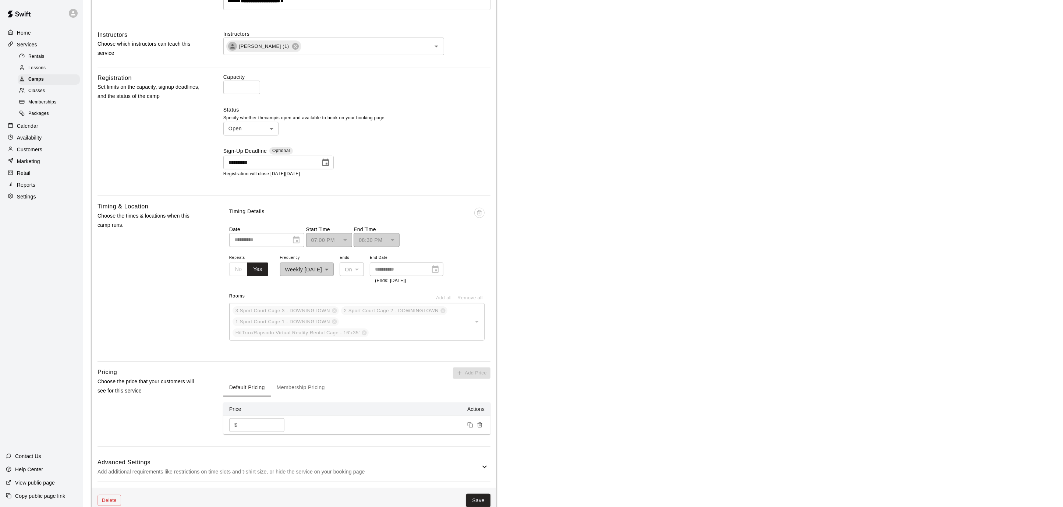
scroll to position [486, 0]
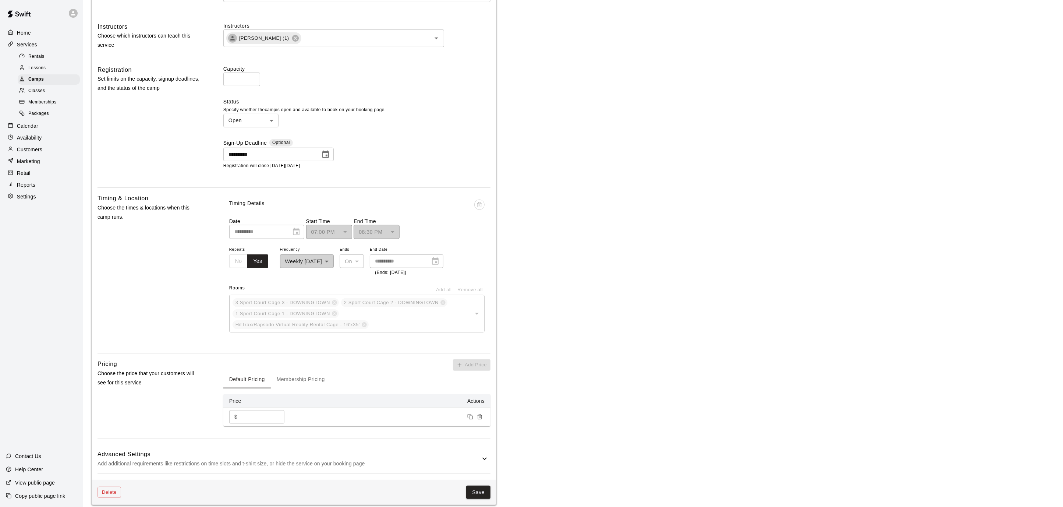
click at [20, 31] on p "Home" at bounding box center [24, 32] width 14 height 7
